Goal: Information Seeking & Learning: Learn about a topic

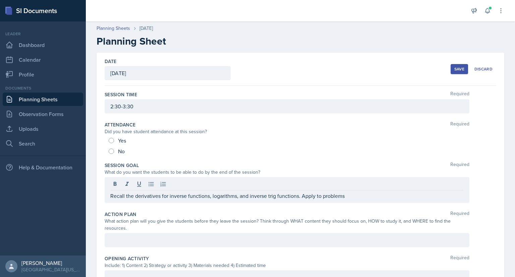
scroll to position [44, 0]
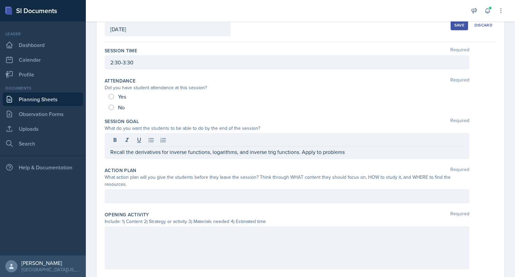
click at [349, 157] on div "Recall the derivatives for inverse functions, logarithms, and inverse trig func…" at bounding box center [287, 146] width 365 height 26
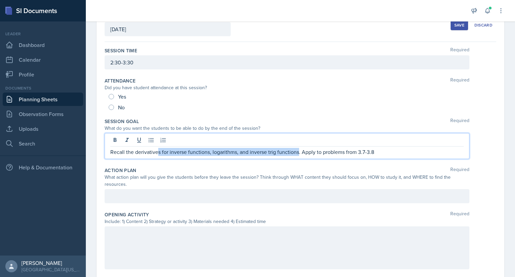
drag, startPoint x: 298, startPoint y: 153, endPoint x: 159, endPoint y: 153, distance: 138.8
click at [159, 153] on p "Recall the derivatives for inverse functions, logarithms, and inverse trig func…" at bounding box center [286, 152] width 353 height 8
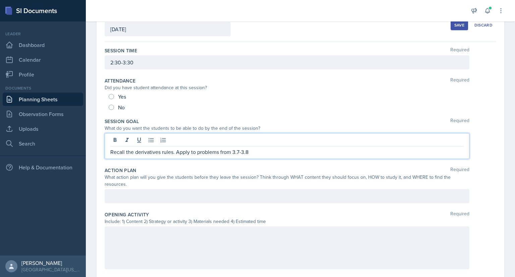
click at [173, 152] on p "Recall the derivatives rules. Apply to problems from 3.7-3.8" at bounding box center [286, 152] width 353 height 8
drag, startPoint x: 250, startPoint y: 149, endPoint x: 240, endPoint y: 149, distance: 10.1
click at [240, 149] on p "Recall the derivatives rules. Apply to problems from 3.7-3.8" at bounding box center [286, 152] width 353 height 8
click at [172, 151] on p "Recall the derivatives rules. Apply to problems from 3.7" at bounding box center [286, 152] width 353 height 8
click at [297, 149] on p "Recall the derivatives rules and basic derivatives. Apply to problems from 3.7" at bounding box center [286, 152] width 353 height 8
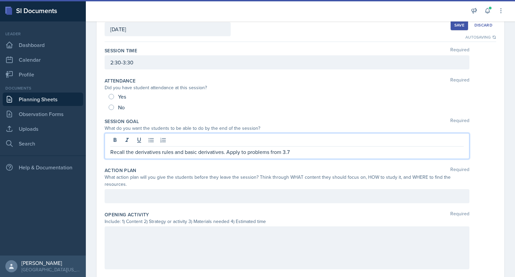
click at [246, 151] on p "Recall the derivatives rules and basic derivatives. Apply to problems from 3.7" at bounding box center [286, 152] width 353 height 8
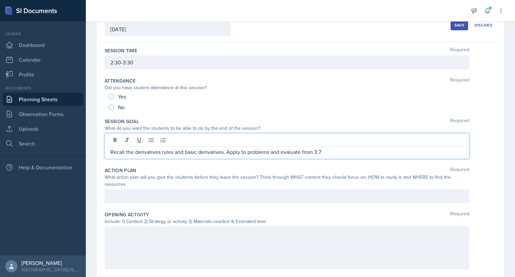
click at [334, 152] on p "Recall the derivatives rules and basic derivatives. Apply to problems and evalu…" at bounding box center [286, 152] width 353 height 8
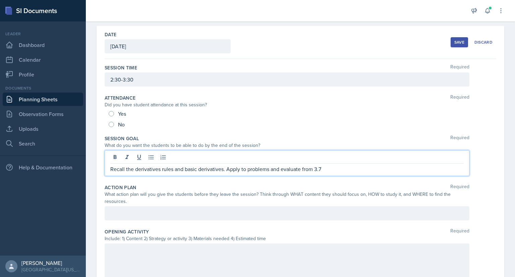
scroll to position [0, 0]
